Goal: Task Accomplishment & Management: Manage account settings

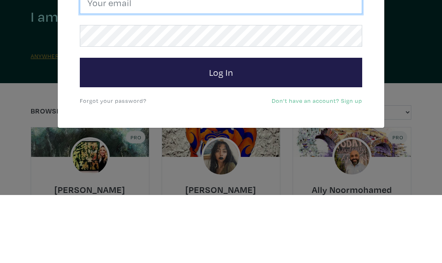
click at [121, 60] on input "email" at bounding box center [221, 71] width 282 height 22
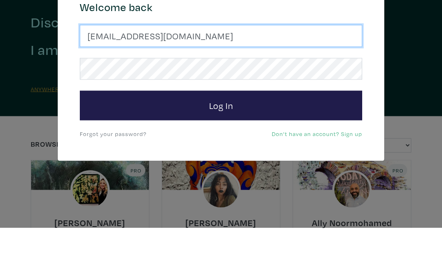
type input "susanmcleanwoodburn@gmail.com"
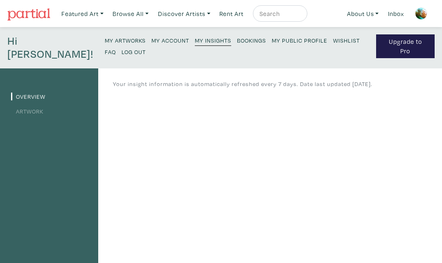
scroll to position [0, 0]
click at [105, 42] on small "My Artworks" at bounding box center [125, 40] width 41 height 8
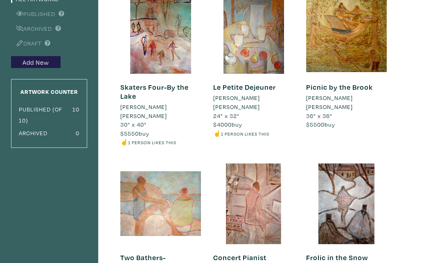
scroll to position [97, 0]
click at [350, 209] on div at bounding box center [346, 203] width 81 height 81
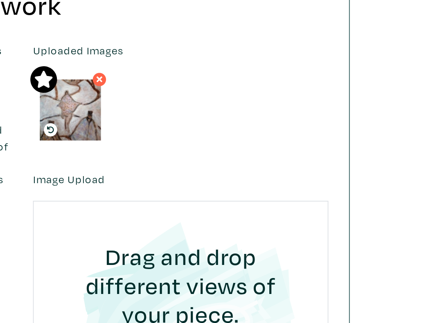
click at [220, 150] on img at bounding box center [236, 166] width 33 height 33
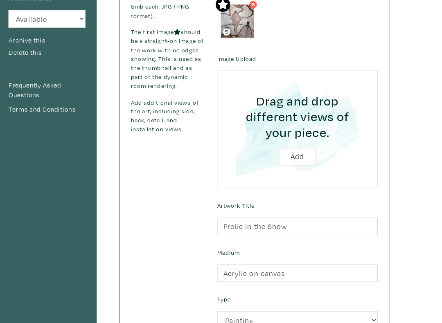
scroll to position [145, 0]
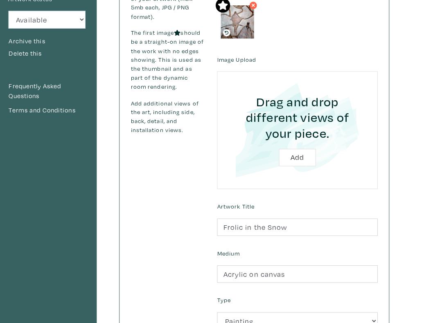
click at [234, 26] on img at bounding box center [236, 21] width 33 height 33
click at [231, 23] on img at bounding box center [236, 21] width 33 height 33
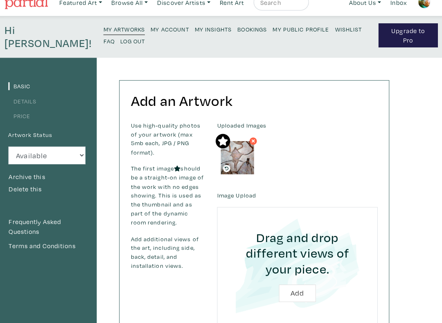
scroll to position [11, 0]
click at [232, 163] on img at bounding box center [236, 155] width 33 height 33
click at [80, 7] on link "Featured Art" at bounding box center [82, 2] width 49 height 17
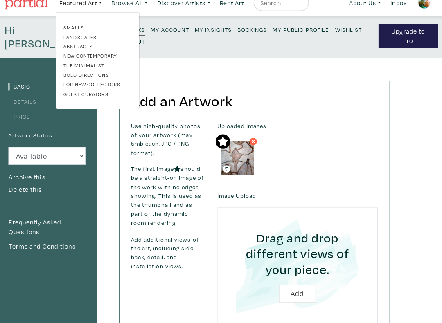
scroll to position [5, 0]
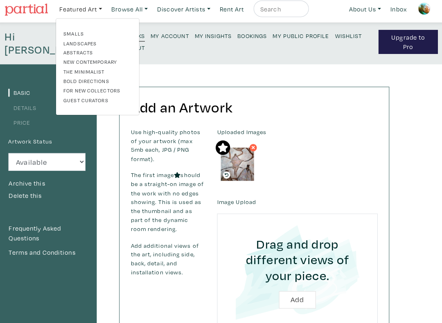
click at [169, 47] on p "My Artworks My Account My Insights Bookings My Public Profile Wishlist FAQ Log …" at bounding box center [238, 42] width 267 height 27
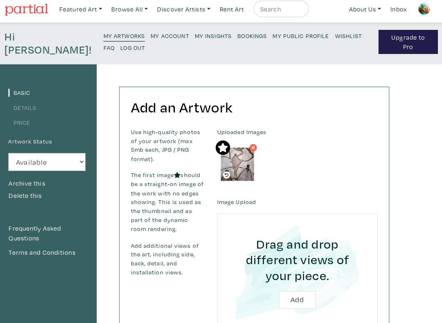
click at [169, 55] on p "My Artworks My Account My Insights Bookings My Public Profile Wishlist FAQ Log …" at bounding box center [238, 42] width 267 height 27
click at [105, 35] on small "My Artworks" at bounding box center [125, 35] width 41 height 8
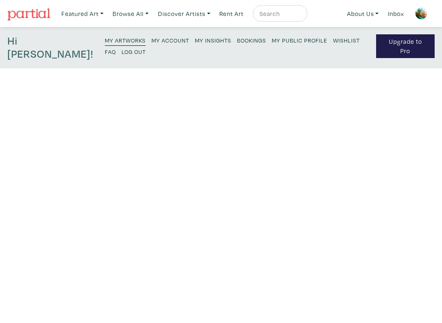
click at [105, 37] on small "My Artworks" at bounding box center [125, 40] width 41 height 8
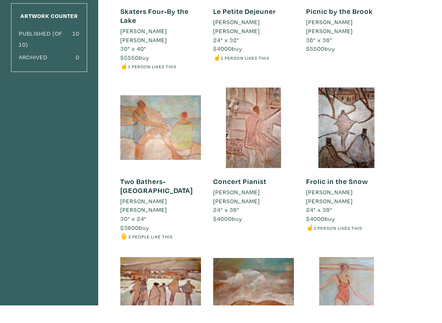
scroll to position [156, 0]
click at [351, 131] on div at bounding box center [346, 145] width 81 height 81
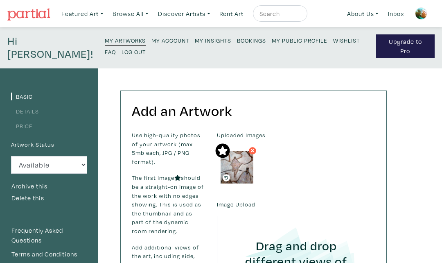
click at [242, 51] on p "My Artworks My Account My Insights Bookings My Public Profile Wishlist FAQ Log …" at bounding box center [238, 47] width 267 height 27
click at [272, 45] on link "My Public Profile" at bounding box center [300, 39] width 56 height 11
click at [242, 167] on img at bounding box center [236, 166] width 33 height 33
click at [121, 53] on small "Log Out" at bounding box center [133, 52] width 24 height 8
click at [121, 50] on small "Log Out" at bounding box center [133, 52] width 24 height 8
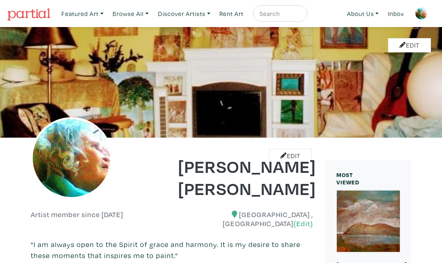
click at [371, 225] on div at bounding box center [368, 220] width 63 height 63
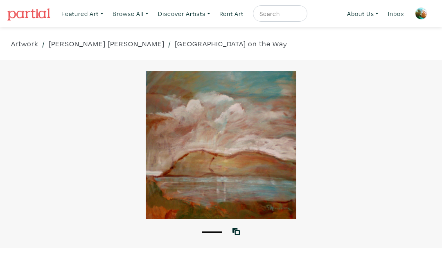
click at [373, 233] on div "1" at bounding box center [221, 227] width 442 height 18
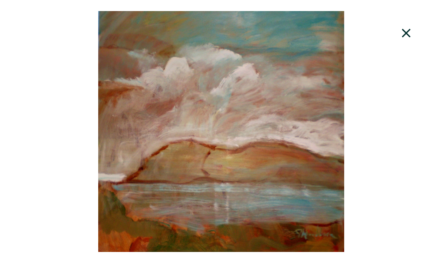
click at [285, 211] on div at bounding box center [221, 131] width 442 height 240
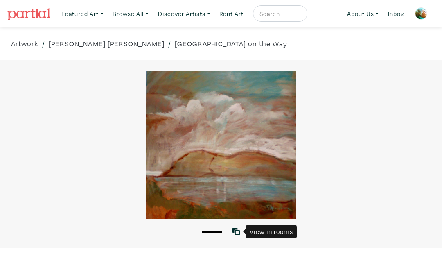
click at [240, 236] on link at bounding box center [237, 231] width 11 height 11
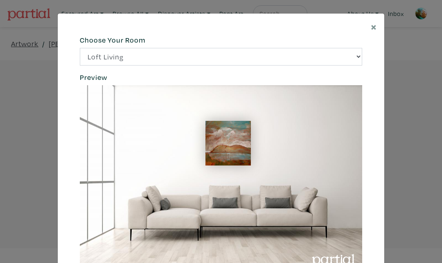
click at [220, 154] on img at bounding box center [227, 143] width 45 height 45
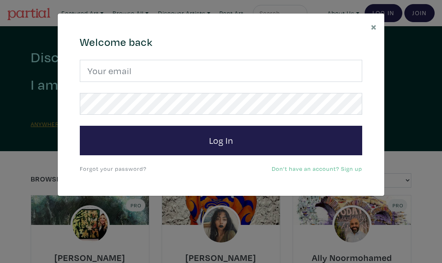
click at [0, 97] on div "× 664c6a6d6e3476504e6b79362f4172494552756f694733386b666278545363695a485979654c4…" at bounding box center [221, 131] width 442 height 263
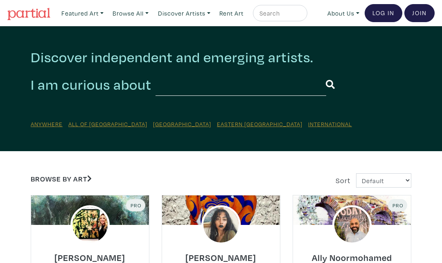
click at [377, 18] on link "Log In" at bounding box center [383, 13] width 38 height 18
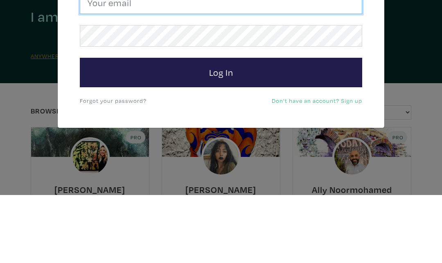
click at [128, 60] on input "email" at bounding box center [221, 71] width 282 height 22
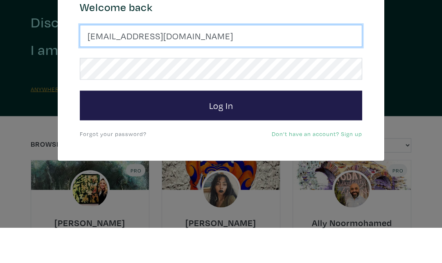
type input "[EMAIL_ADDRESS][DOMAIN_NAME]"
click at [221, 126] on button "Log In" at bounding box center [221, 140] width 282 height 29
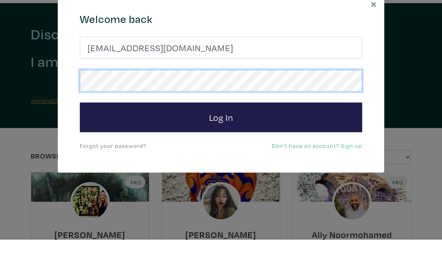
click at [221, 126] on button "Log In" at bounding box center [221, 140] width 282 height 29
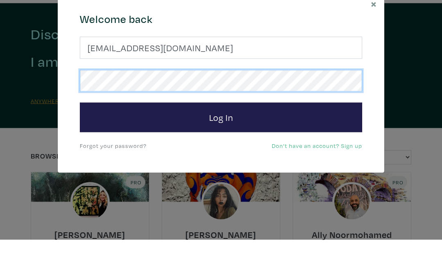
click at [221, 126] on button "Log In" at bounding box center [221, 140] width 282 height 29
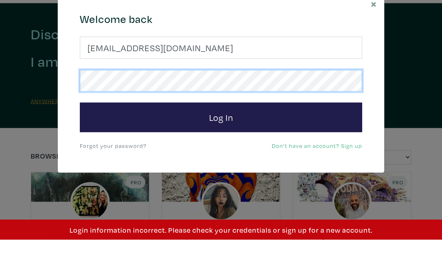
click at [221, 126] on button "Log In" at bounding box center [221, 140] width 282 height 29
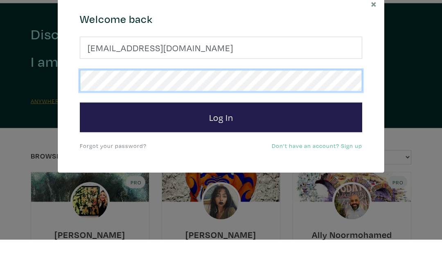
click at [221, 126] on button "Log In" at bounding box center [221, 140] width 282 height 29
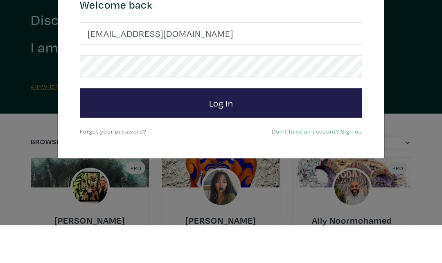
click at [233, 126] on button "Log In" at bounding box center [221, 140] width 282 height 29
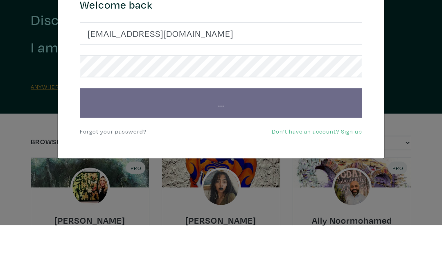
scroll to position [38, 0]
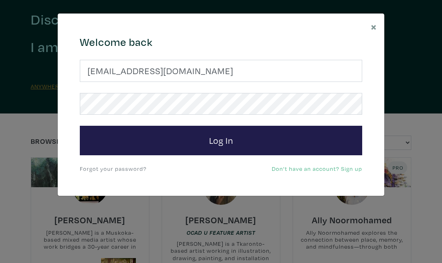
click at [228, 150] on button "Log In" at bounding box center [221, 140] width 282 height 29
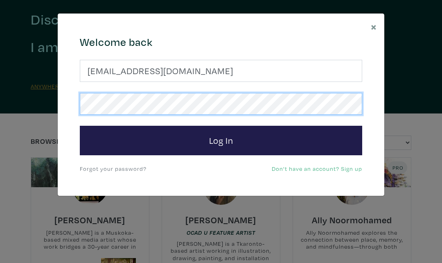
scroll to position [37, 0]
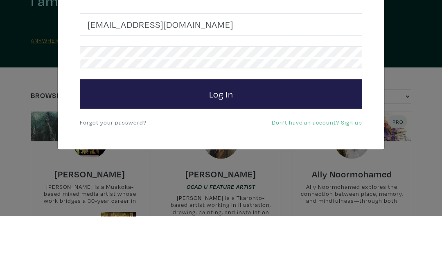
click at [236, 126] on button "Log In" at bounding box center [221, 140] width 282 height 29
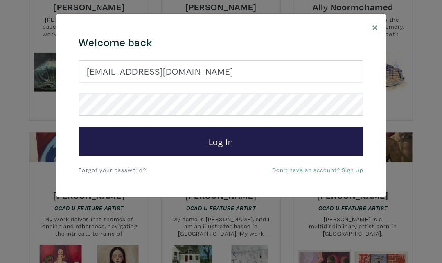
scroll to position [249, 0]
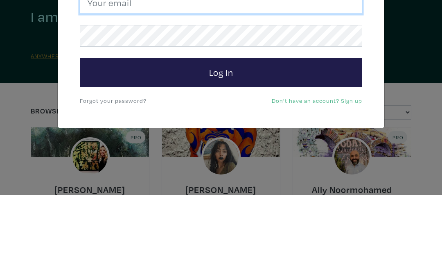
click at [117, 60] on input "email" at bounding box center [221, 71] width 282 height 22
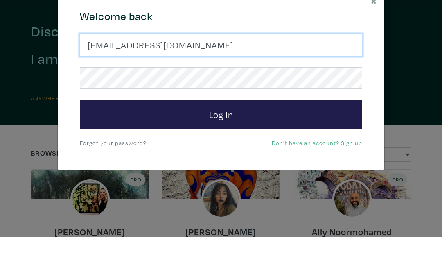
type input "[EMAIL_ADDRESS][DOMAIN_NAME]"
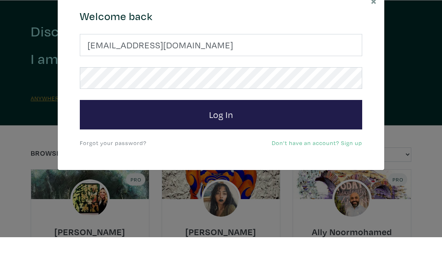
click at [285, 126] on button "Log In" at bounding box center [221, 140] width 282 height 29
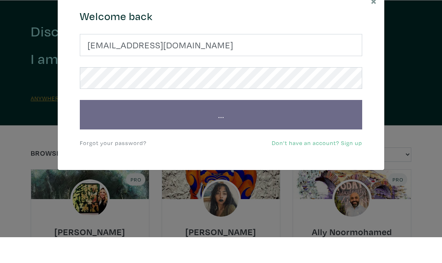
scroll to position [26, 0]
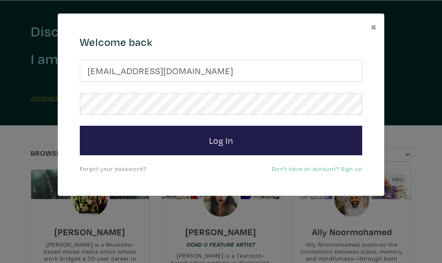
click at [232, 148] on button "Log In" at bounding box center [221, 140] width 282 height 29
click at [226, 139] on button "Log In" at bounding box center [221, 140] width 282 height 29
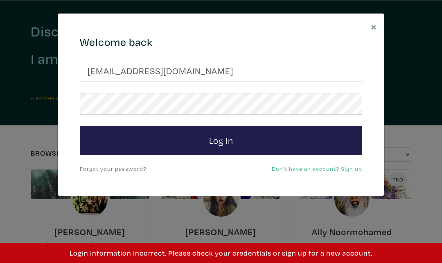
click at [231, 137] on button "Log In" at bounding box center [221, 140] width 282 height 29
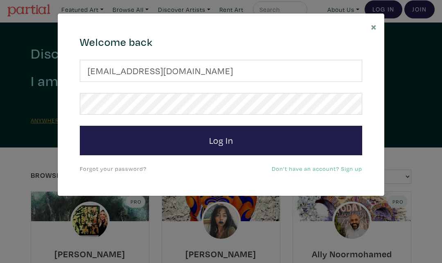
scroll to position [3, 0]
click at [304, 147] on button "Log In" at bounding box center [221, 140] width 282 height 29
click at [137, 166] on link "Forgot your password?" at bounding box center [113, 168] width 67 height 8
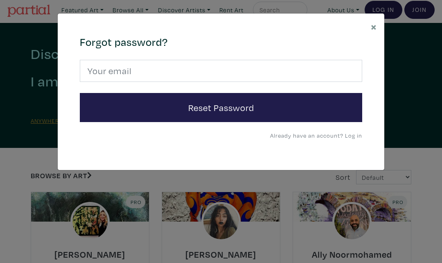
click at [263, 114] on button "Reset Password" at bounding box center [221, 107] width 282 height 29
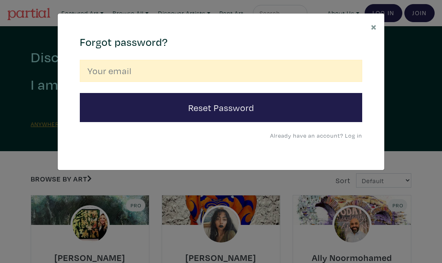
click at [262, 112] on button "Reset Password" at bounding box center [221, 107] width 282 height 29
click at [239, 117] on button "Reset Password" at bounding box center [221, 107] width 282 height 29
click at [263, 106] on button "Reset Password" at bounding box center [221, 107] width 282 height 29
click at [292, 117] on button "Reset Password" at bounding box center [221, 107] width 282 height 29
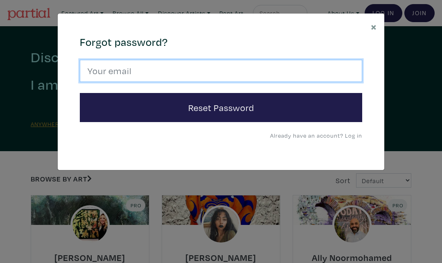
click at [157, 73] on input "email" at bounding box center [221, 71] width 282 height 22
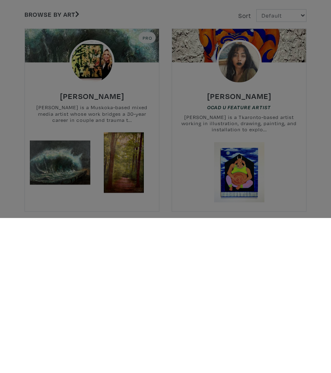
scroll to position [1, 0]
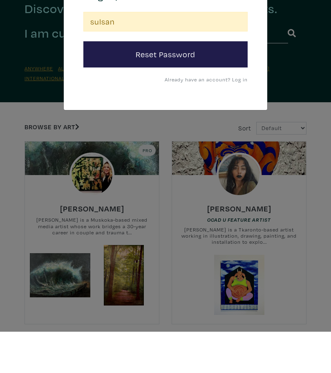
click at [208, 83] on button "Reset Password" at bounding box center [165, 96] width 164 height 26
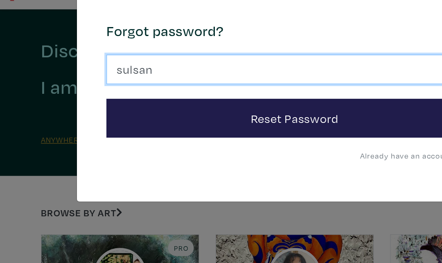
scroll to position [0, 0]
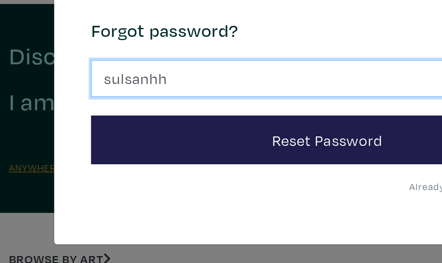
type input "sulsanhhy"
